Goal: Task Accomplishment & Management: Manage account settings

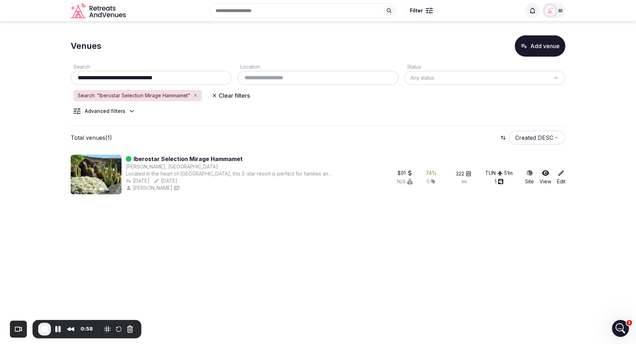
click at [473, 208] on body "**********" at bounding box center [318, 172] width 636 height 344
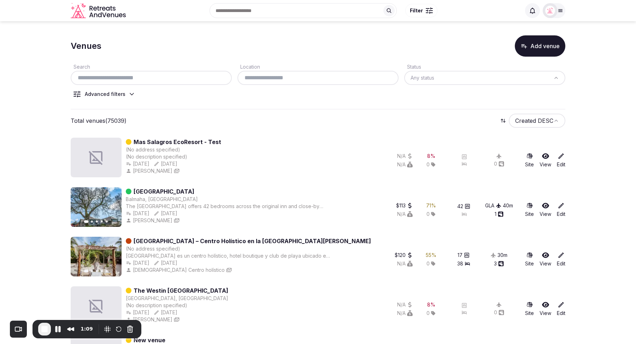
click at [163, 141] on link "Mas Salagros EcoResort - Test" at bounding box center [178, 142] width 88 height 8
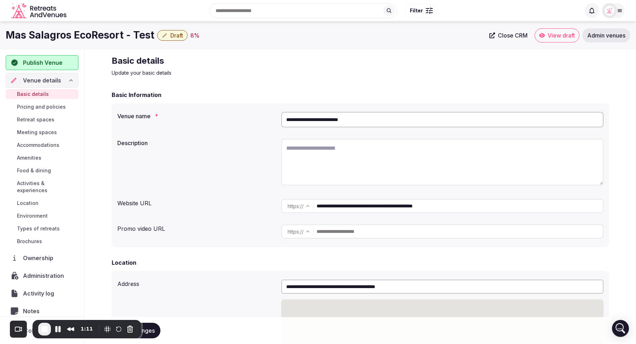
scroll to position [34, 0]
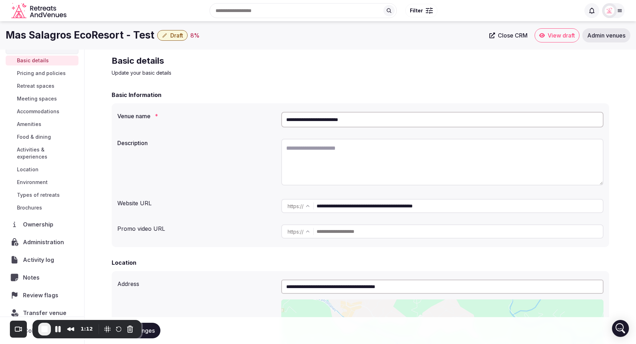
click at [35, 291] on span "Review flags" at bounding box center [42, 295] width 38 height 8
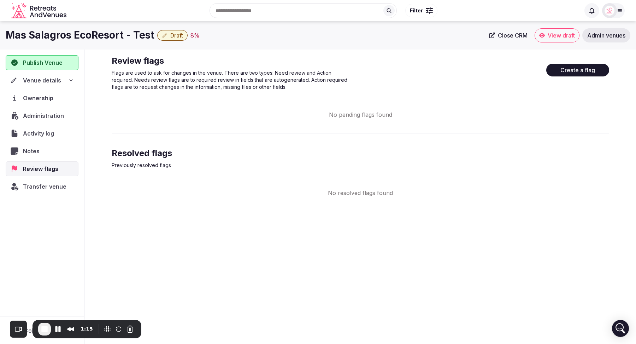
click at [578, 71] on button "Create a flag" at bounding box center [578, 70] width 63 height 13
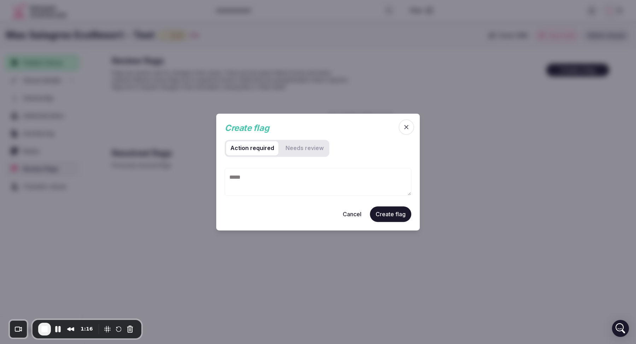
click at [240, 147] on required "Action required" at bounding box center [252, 148] width 52 height 14
click at [312, 148] on review "Needs review" at bounding box center [304, 148] width 47 height 14
click at [264, 164] on form "Action required Needs review Cancel Create flag" at bounding box center [318, 181] width 187 height 82
click at [262, 181] on textarea at bounding box center [318, 182] width 187 height 28
click at [46, 327] on span "End Recording" at bounding box center [44, 329] width 8 height 8
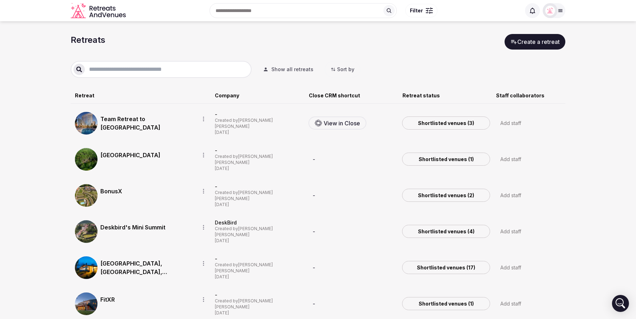
click at [514, 119] on div "Add staff" at bounding box center [511, 123] width 21 height 8
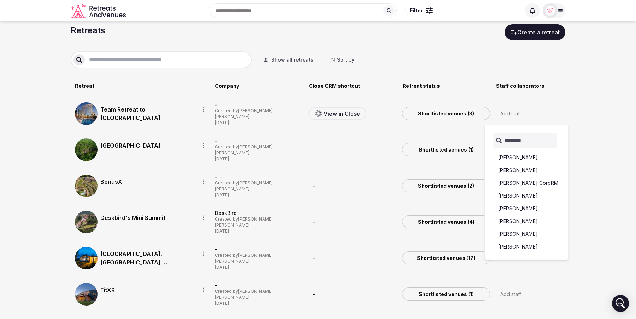
scroll to position [8, 0]
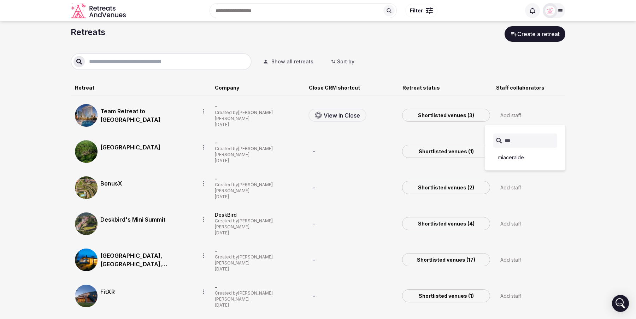
type input "***"
click at [519, 161] on button "miaceralde" at bounding box center [525, 157] width 66 height 11
click at [527, 115] on div "M" at bounding box center [528, 115] width 65 height 18
type input "******"
click at [516, 163] on button "[PERSON_NAME]" at bounding box center [525, 158] width 66 height 11
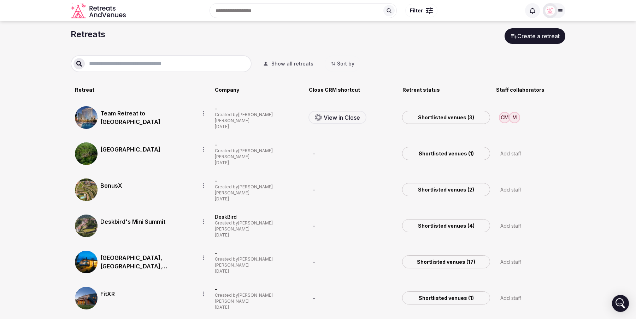
scroll to position [0, 0]
